Goal: Task Accomplishment & Management: Manage account settings

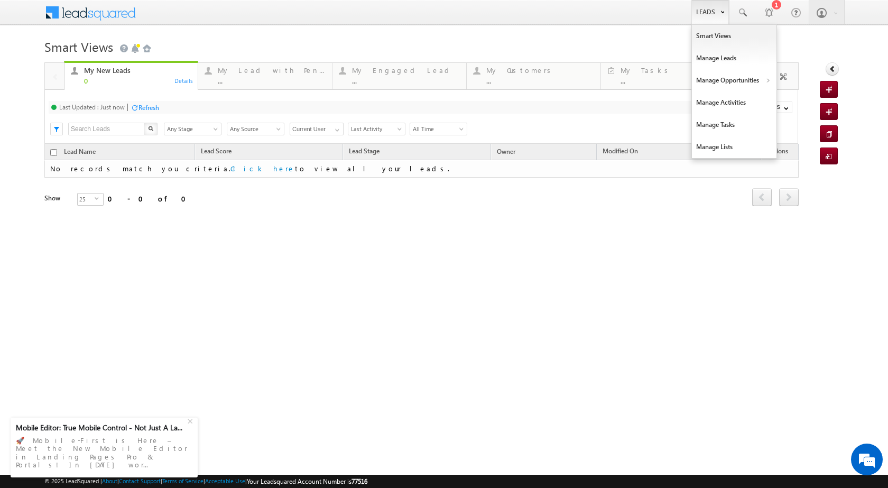
click at [719, 13] on link "Leads" at bounding box center [710, 12] width 38 height 24
click at [754, 82] on link "Manage Opportunities" at bounding box center [734, 80] width 85 height 22
click at [797, 105] on link "Customers Leads" at bounding box center [825, 103] width 97 height 22
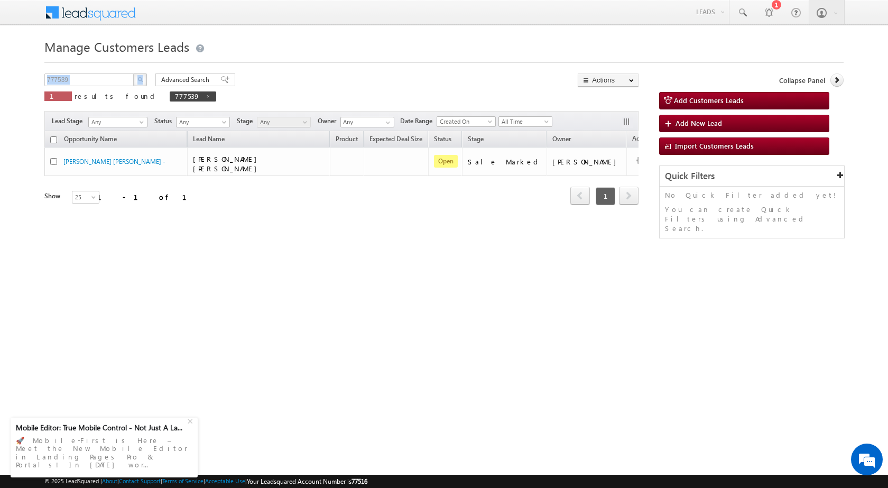
drag, startPoint x: 106, startPoint y: 70, endPoint x: 23, endPoint y: 79, distance: 83.5
click at [23, 79] on body "Menu [PERSON_NAME] sitar a7@ks erve." at bounding box center [444, 150] width 888 height 300
click at [85, 78] on input "777539" at bounding box center [89, 79] width 90 height 13
paste input "81904"
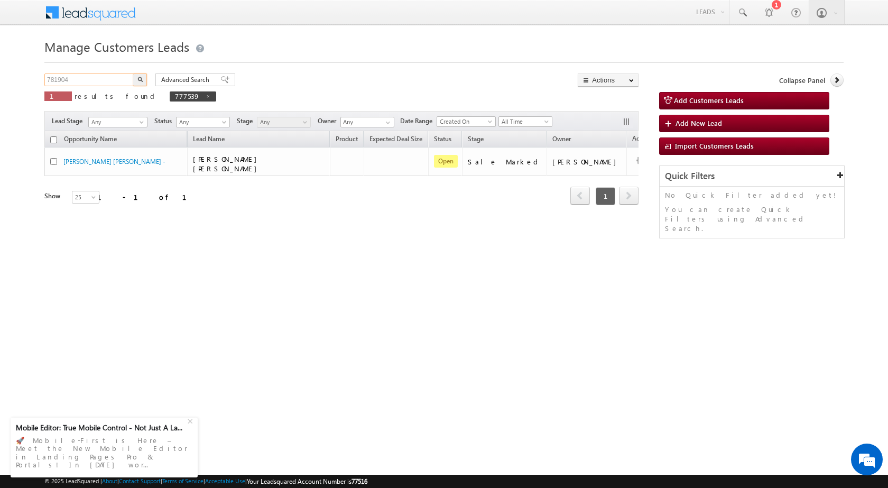
type input "781904"
click at [143, 75] on button "button" at bounding box center [140, 79] width 14 height 13
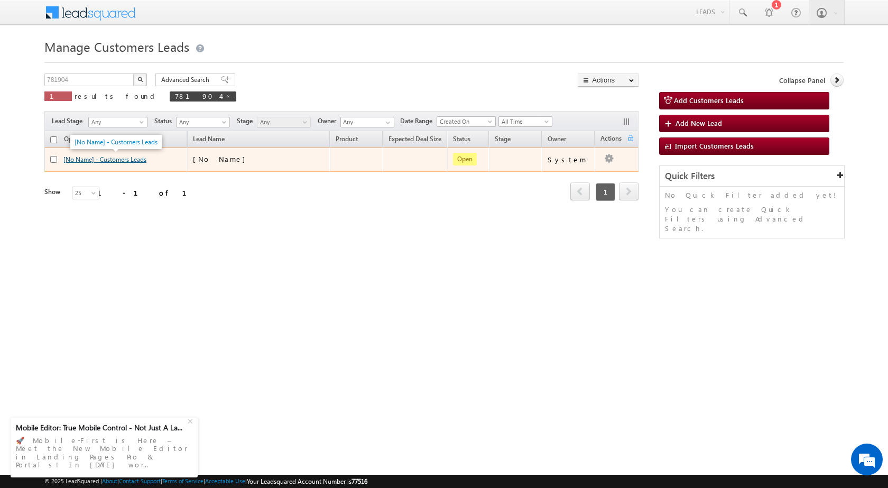
click at [108, 159] on link "[No Name] - Customers Leads" at bounding box center [104, 159] width 83 height 8
click at [108, 161] on link "[No Name] - Customers Leads" at bounding box center [104, 159] width 83 height 8
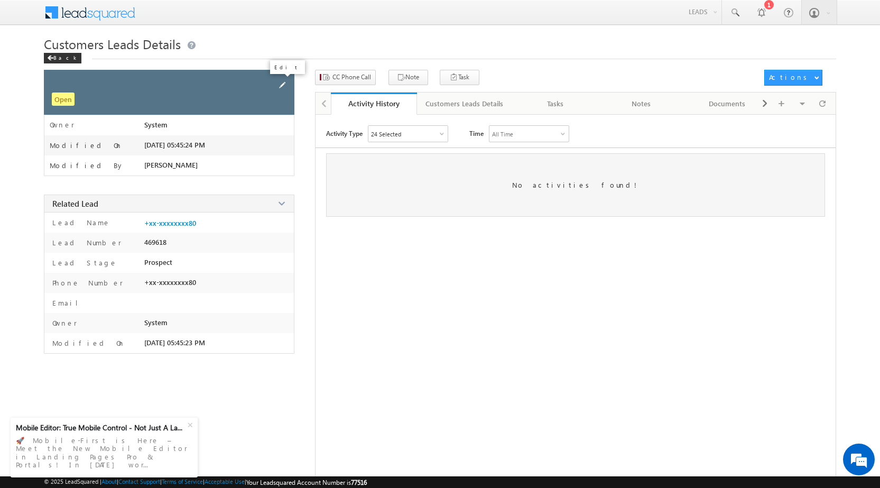
click at [283, 85] on span at bounding box center [282, 85] width 12 height 12
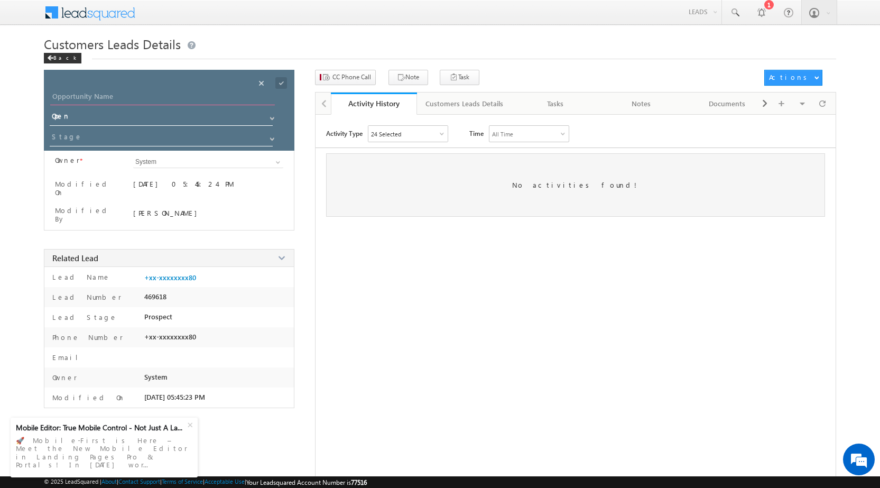
click at [182, 97] on input "Opportunity Name" at bounding box center [162, 97] width 225 height 15
type input "Saujad Ansari"
click at [283, 78] on span at bounding box center [281, 83] width 12 height 12
click at [206, 132] on input at bounding box center [162, 138] width 224 height 17
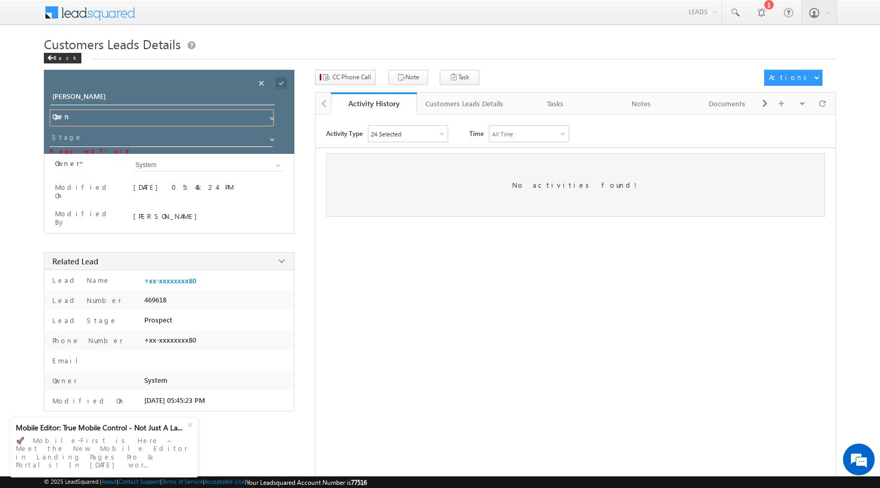
click at [86, 112] on input "Open" at bounding box center [162, 117] width 224 height 17
click at [285, 79] on span at bounding box center [281, 83] width 12 height 12
click at [272, 134] on link at bounding box center [270, 136] width 13 height 11
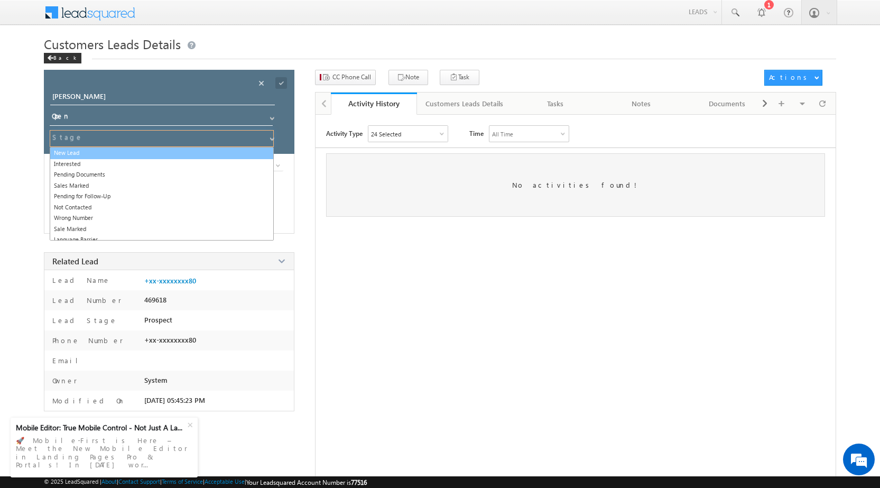
click at [145, 148] on link "New Lead" at bounding box center [162, 153] width 224 height 12
type input "New Lead"
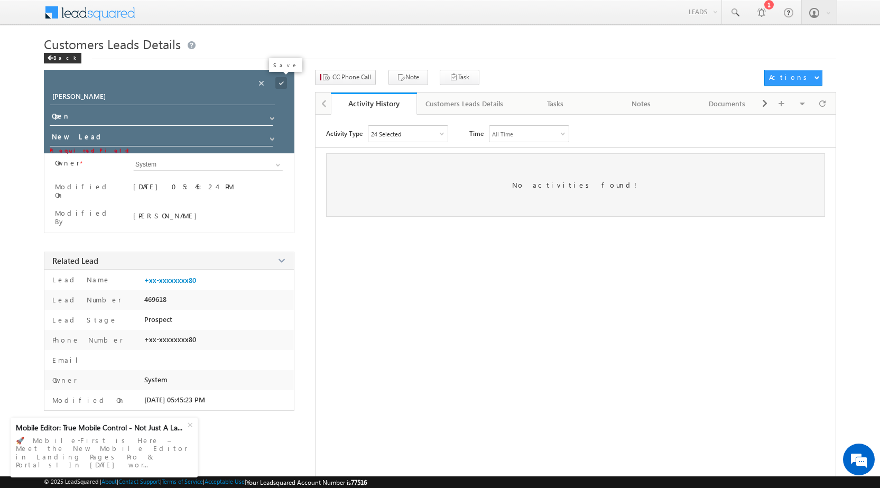
click at [283, 85] on span at bounding box center [281, 83] width 12 height 12
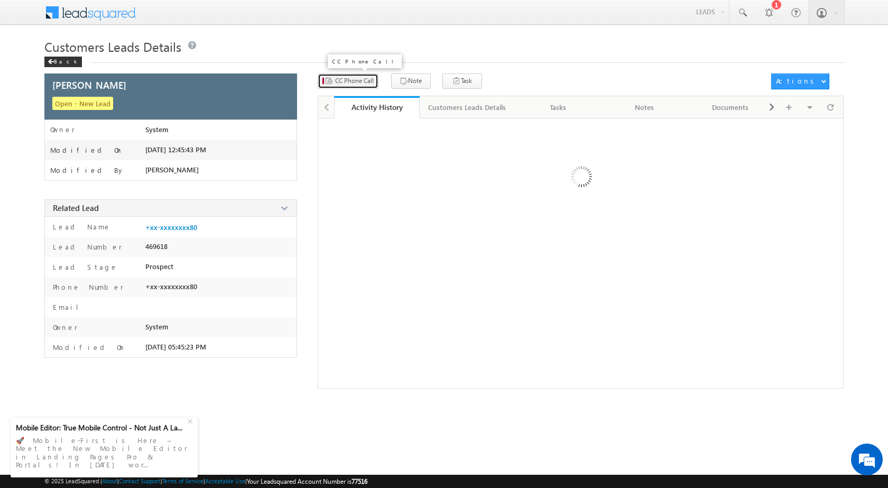
click at [351, 88] on button "CC Phone Call" at bounding box center [348, 80] width 61 height 15
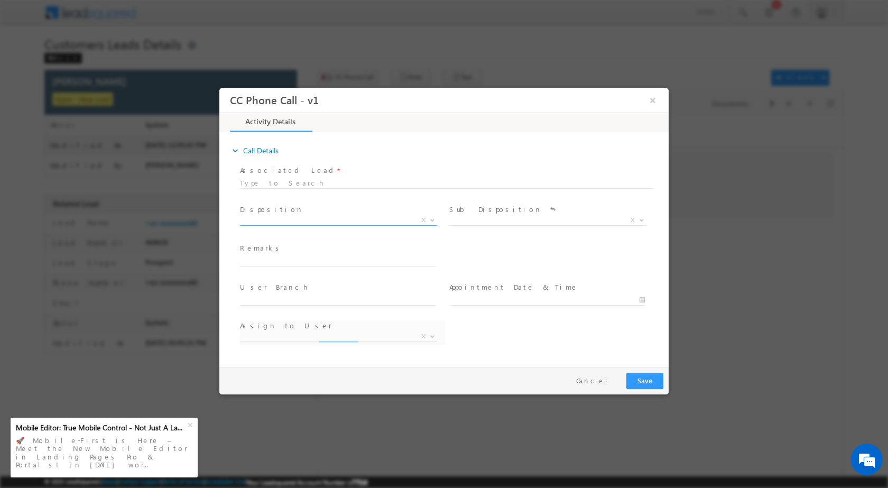
click at [434, 217] on b at bounding box center [432, 219] width 6 height 4
select select "akshay.sharma1@sgrlimited.in"
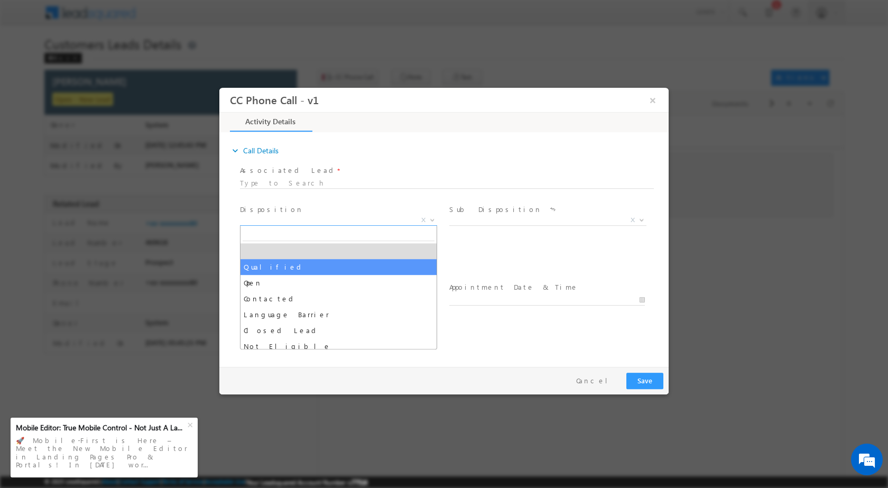
select select "Qualified"
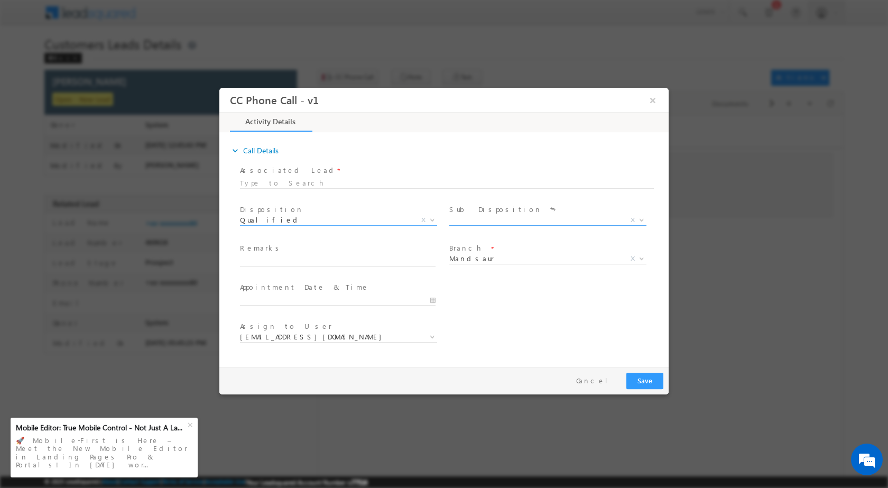
click at [640, 220] on b at bounding box center [641, 219] width 6 height 4
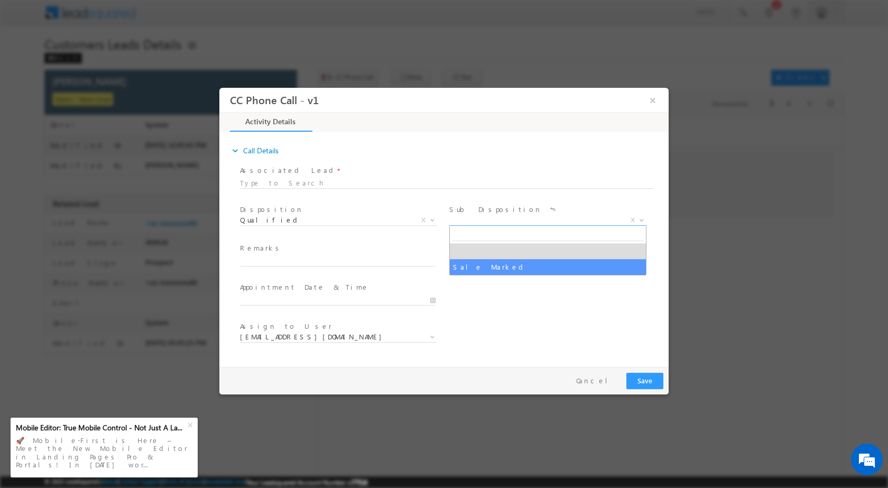
select select "Sale Marked"
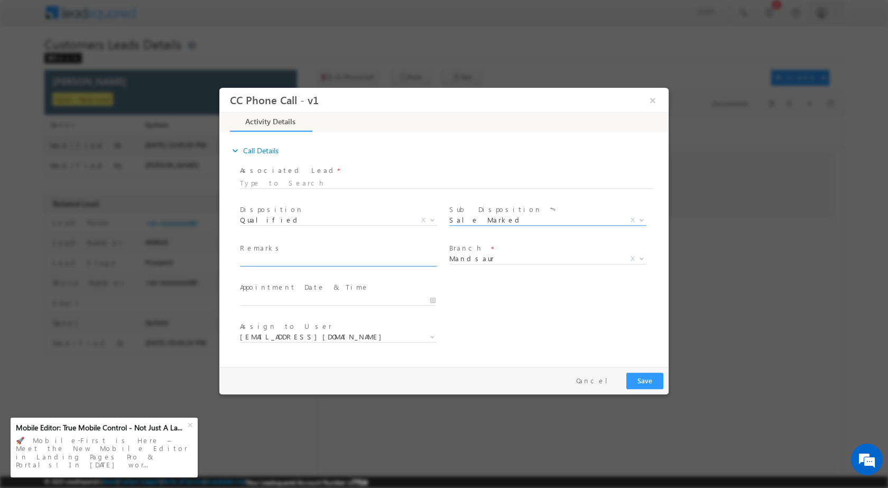
click at [303, 257] on input "text" at bounding box center [338, 260] width 196 height 11
paste input "21/08-Customer Name is Saurabh Ansari Customer age is 25 yrs Loan Type is P+ C …"
type input "21/08-Customer Name is Saurabh Ansari Customer age is 25 yrs Loan Type is P+ C …"
click at [433, 299] on input "08/21/2025 12:43 PM" at bounding box center [338, 299] width 196 height 11
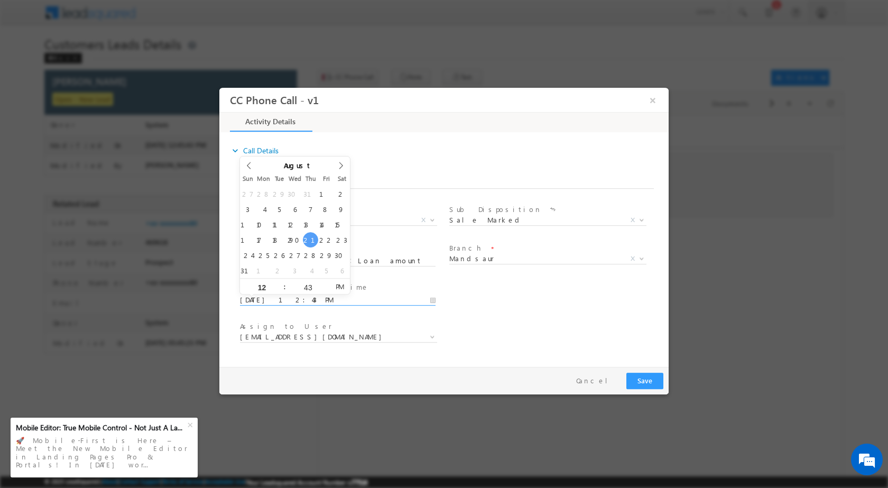
scroll to position [0, 0]
type input "08/27/2025 12:43 PM"
type input "04"
type input "08/27/2025 4:43 PM"
click at [303, 287] on input "43" at bounding box center [308, 286] width 44 height 7
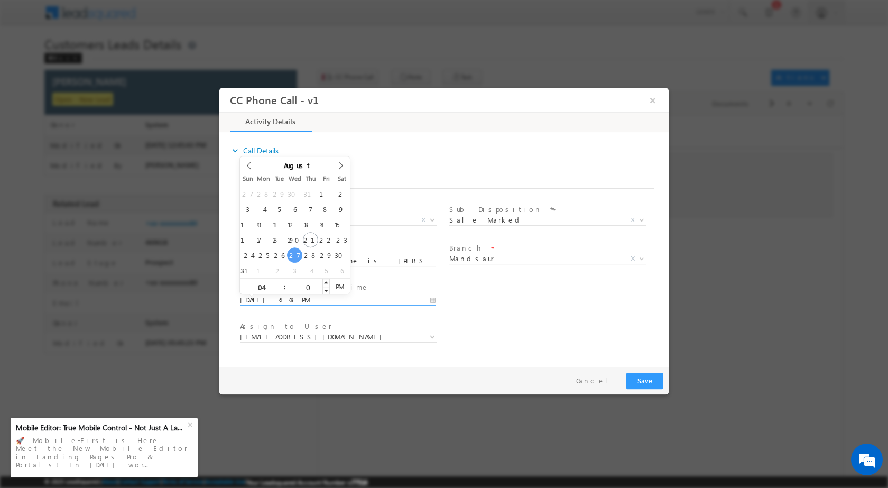
type input "00"
type input "08/27/2025 4:00 PM"
click at [633, 340] on div "Assign to User * akshay.sharma1@sgrlimited.in arvind.balai@sgrlimited.in chand.…" at bounding box center [453, 337] width 431 height 39
click at [430, 337] on b at bounding box center [432, 336] width 6 height 4
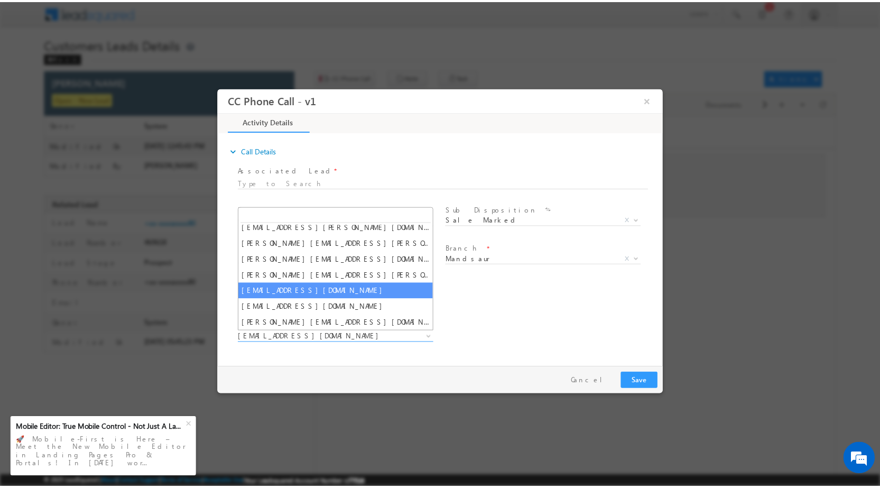
scroll to position [85, 0]
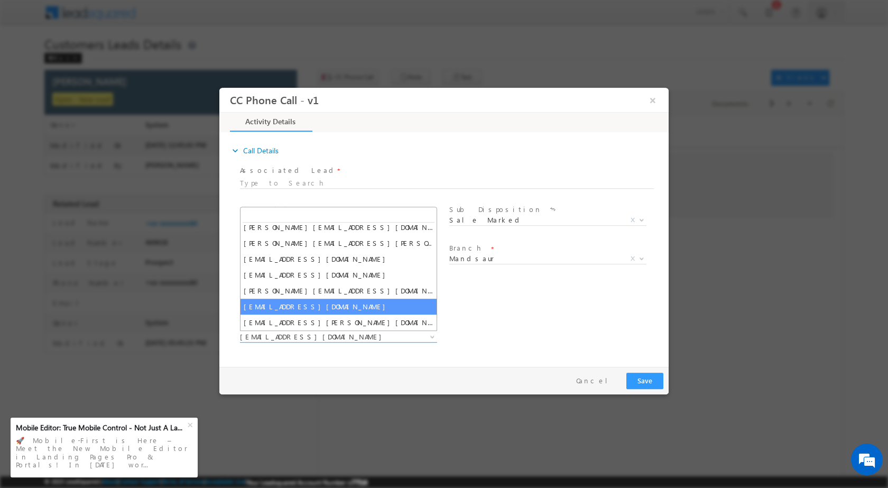
select select "saiyyad.ali@sgrlimited.in"
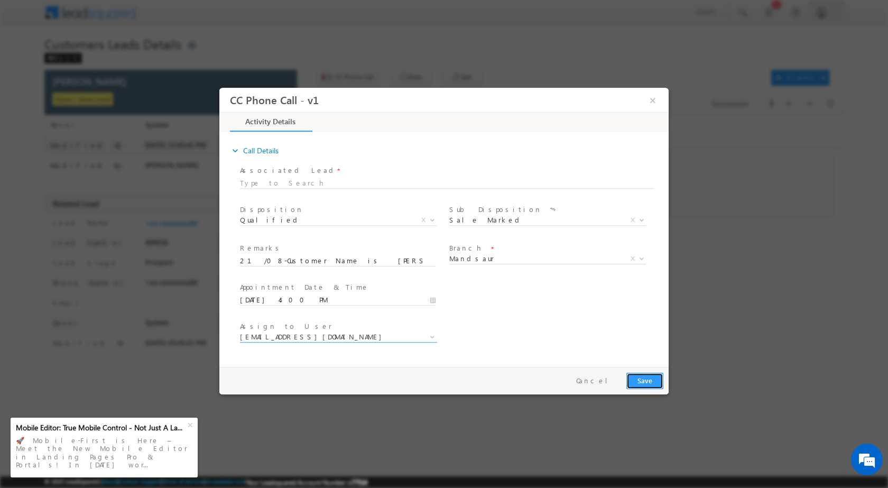
click at [663, 384] on button "Save" at bounding box center [644, 380] width 37 height 16
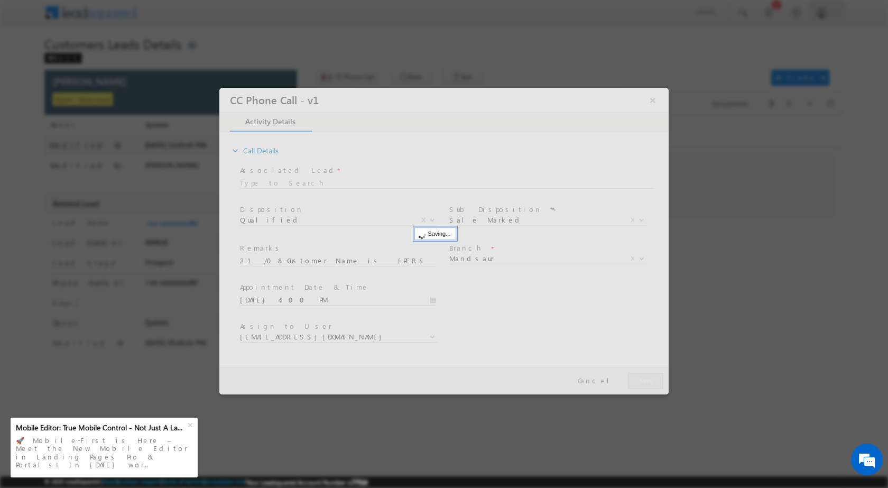
click at [656, 382] on div at bounding box center [443, 240] width 449 height 307
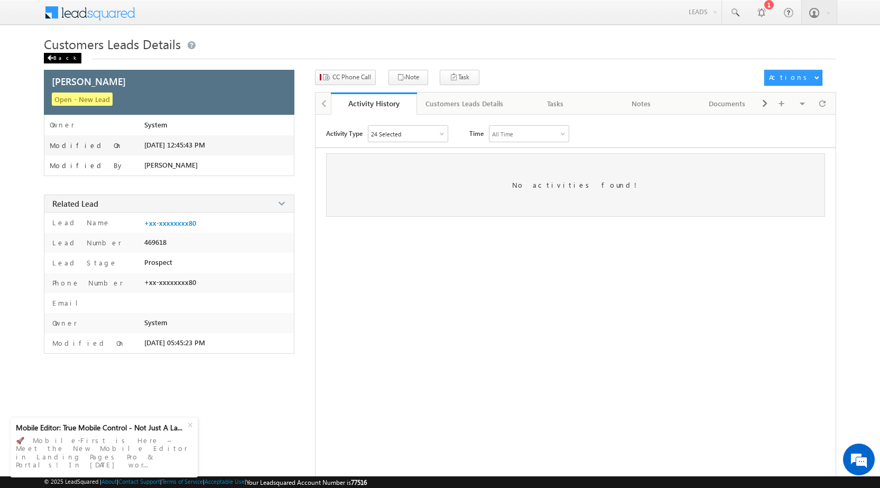
click at [54, 57] on div "Back" at bounding box center [63, 58] width 38 height 11
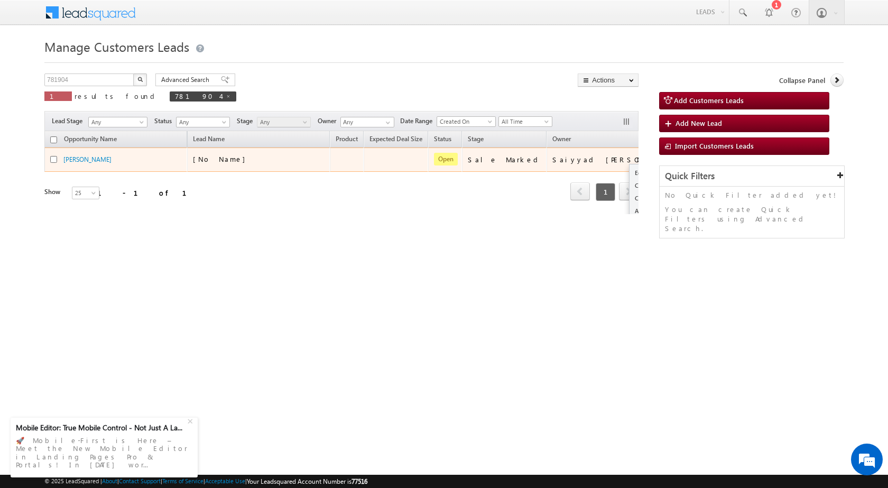
click at [671, 159] on span at bounding box center [677, 159] width 12 height 12
click at [629, 169] on link "Edit" at bounding box center [655, 172] width 53 height 13
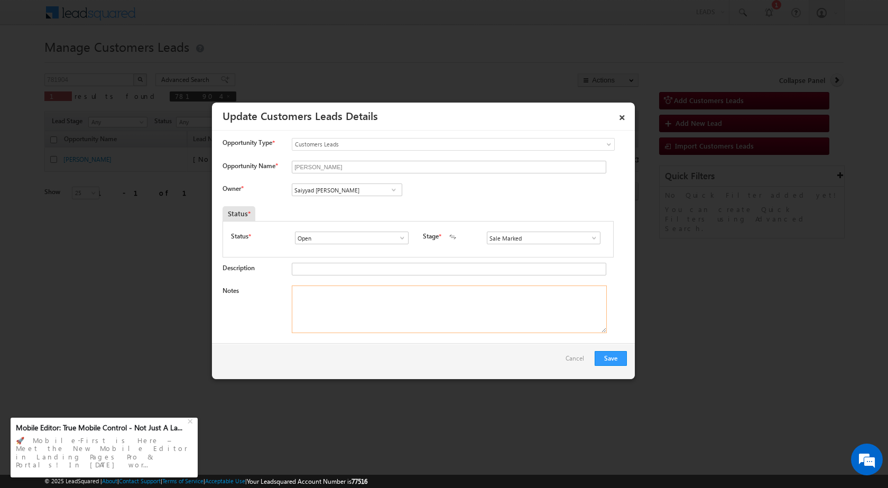
click at [397, 302] on textarea "Notes" at bounding box center [449, 309] width 315 height 48
paste textarea "21/08-Customer Name is Saurabh Ansari Customer age is 25 yrs Loan Type is P+ C …"
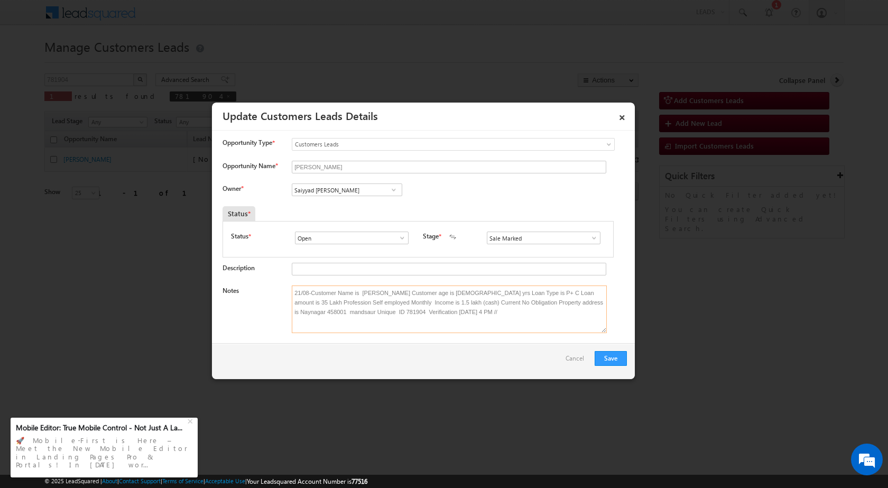
click at [383, 292] on textarea "21/08-Customer Name is Saurabh Ansari Customer age is 25 yrs Loan Type is P+ C …" at bounding box center [449, 309] width 315 height 48
click at [449, 329] on textarea "21/08-Customer Name is Saujad Ansari Customer age is 25 yrs Loan Type is P+ C L…" at bounding box center [449, 309] width 315 height 48
type textarea "21/08-Customer Name is Saujad Ansari Customer age is 25 yrs Loan Type is P+ C L…"
drag, startPoint x: 291, startPoint y: 291, endPoint x: 453, endPoint y: 324, distance: 165.5
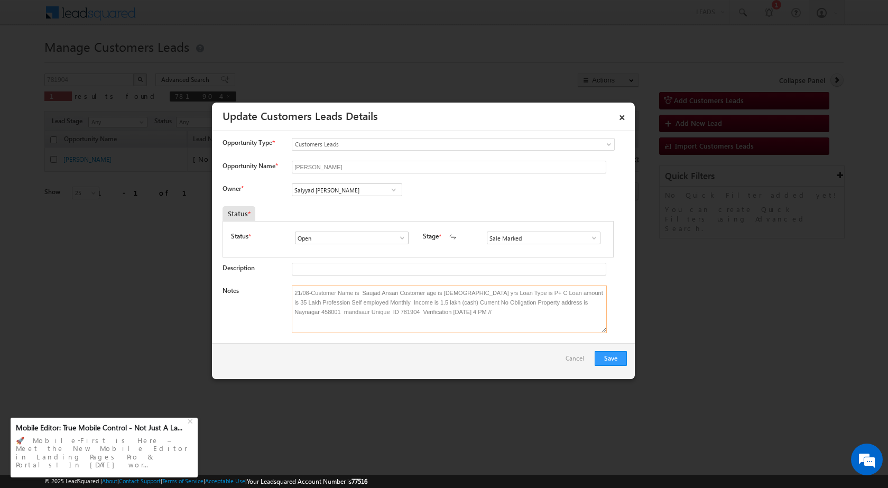
click at [453, 324] on textarea "21/08-Customer Name is Saujad Ansari Customer age is 25 yrs Loan Type is P+ C L…" at bounding box center [449, 309] width 315 height 48
click at [618, 355] on button "Save" at bounding box center [611, 358] width 32 height 15
